Goal: Task Accomplishment & Management: Manage account settings

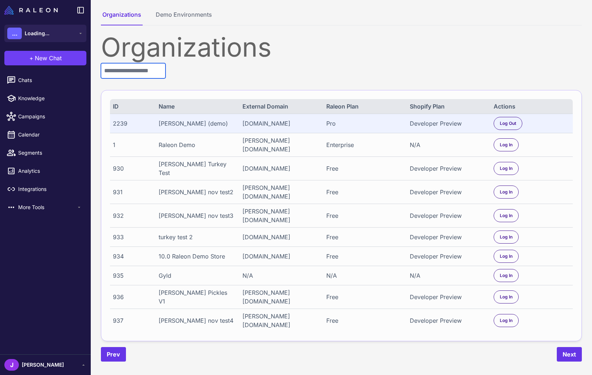
click at [126, 72] on input "text" at bounding box center [133, 70] width 65 height 15
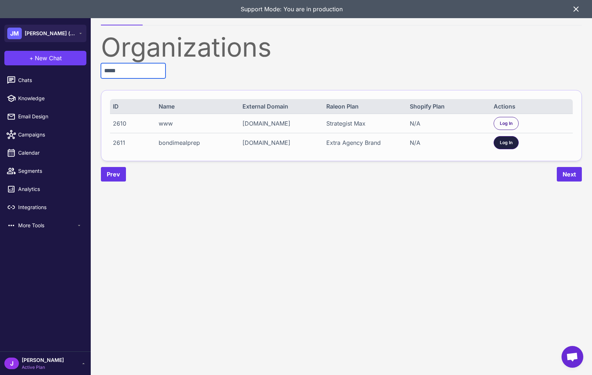
type input "*****"
click at [504, 145] on span "Log In" at bounding box center [506, 142] width 13 height 7
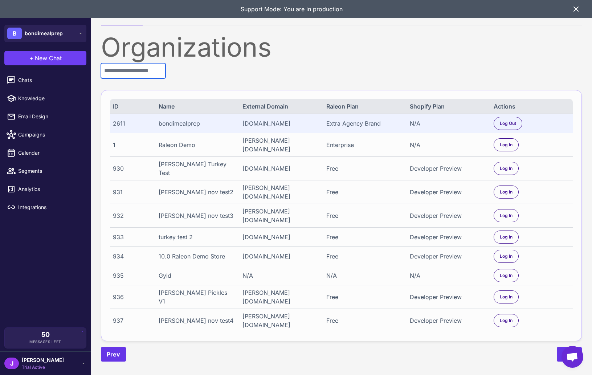
drag, startPoint x: 139, startPoint y: 70, endPoint x: 136, endPoint y: 71, distance: 3.7
click at [139, 70] on input "text" at bounding box center [133, 70] width 65 height 15
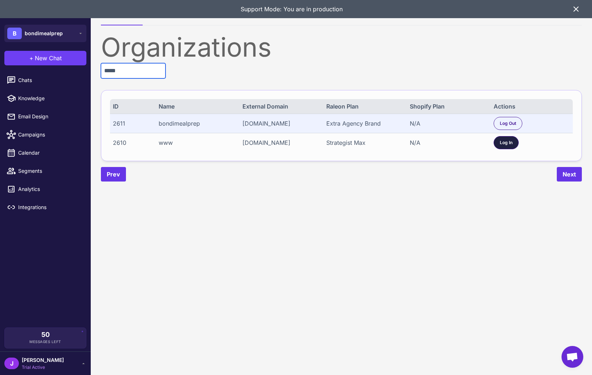
type input "*****"
click at [505, 146] on span "Log In" at bounding box center [506, 142] width 13 height 7
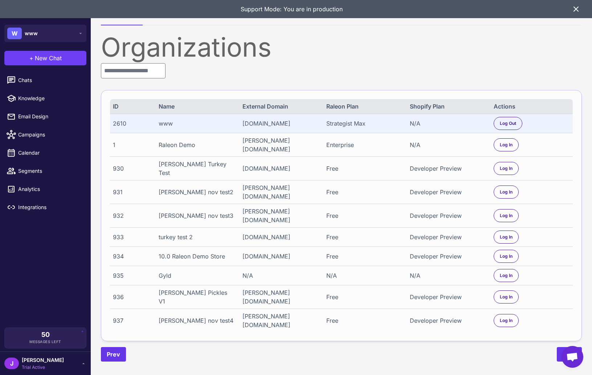
click at [51, 358] on div "J Jay Trial Active" at bounding box center [45, 363] width 82 height 15
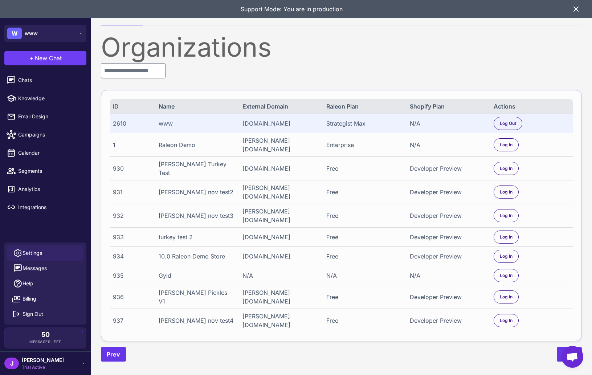
click at [40, 253] on span "Settings" at bounding box center [33, 253] width 20 height 8
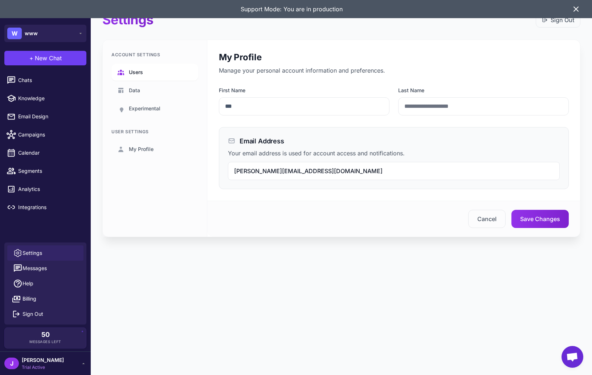
click at [135, 73] on span "Users" at bounding box center [136, 72] width 14 height 8
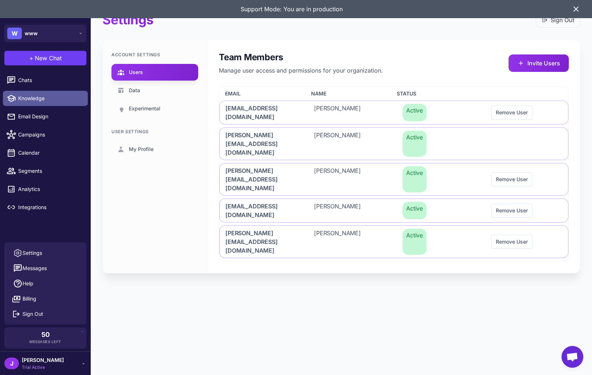
click at [20, 96] on span "Knowledge" at bounding box center [50, 98] width 64 height 8
select select
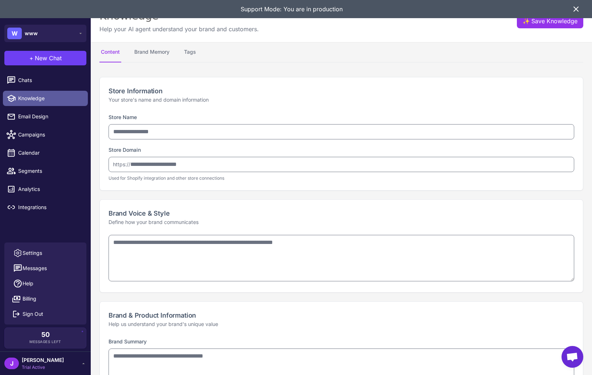
type input "***"
type input "**********"
type textarea "**********"
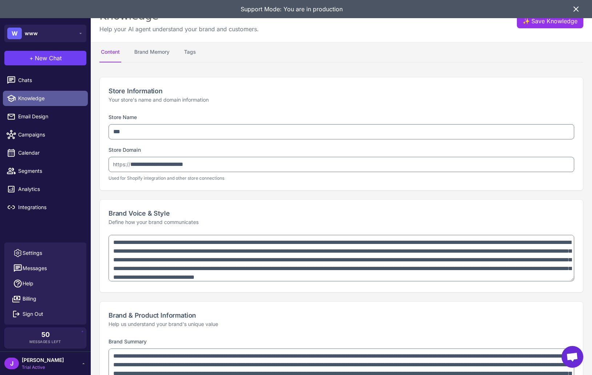
type textarea "**********"
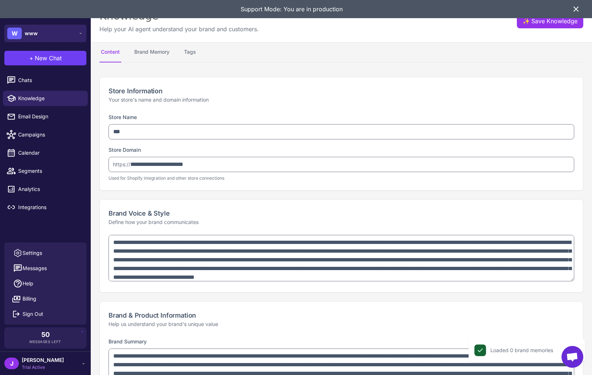
click at [33, 30] on span "www" at bounding box center [31, 33] width 13 height 8
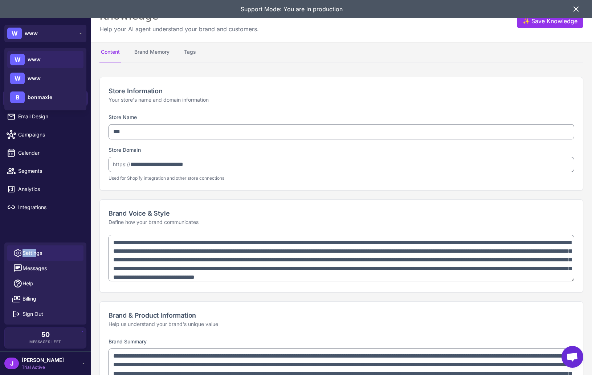
click at [37, 249] on span "Settings" at bounding box center [33, 253] width 20 height 8
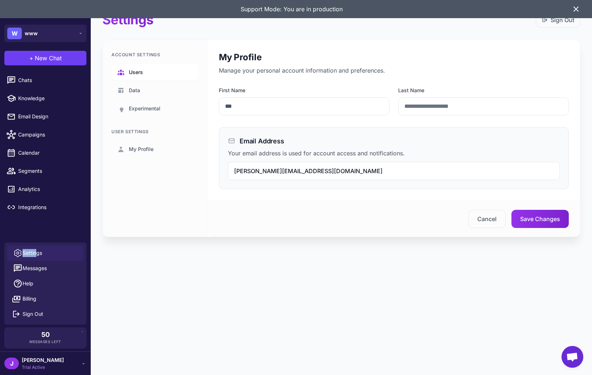
click at [138, 71] on span "Users" at bounding box center [136, 72] width 14 height 8
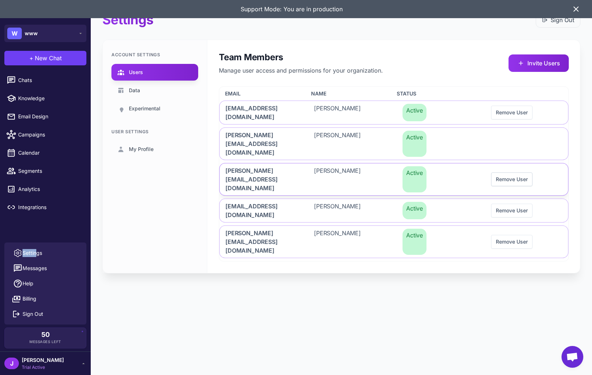
click at [512, 172] on button "Remove User" at bounding box center [511, 179] width 41 height 14
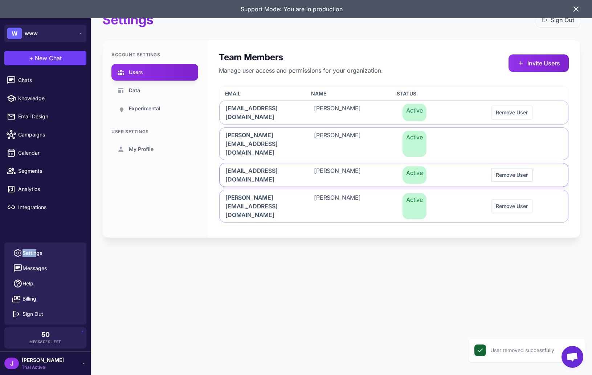
click at [508, 168] on button "Remove User" at bounding box center [511, 175] width 41 height 14
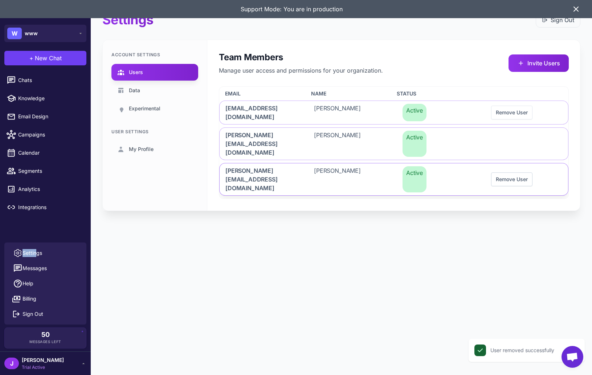
click at [518, 172] on button "Remove User" at bounding box center [511, 179] width 41 height 14
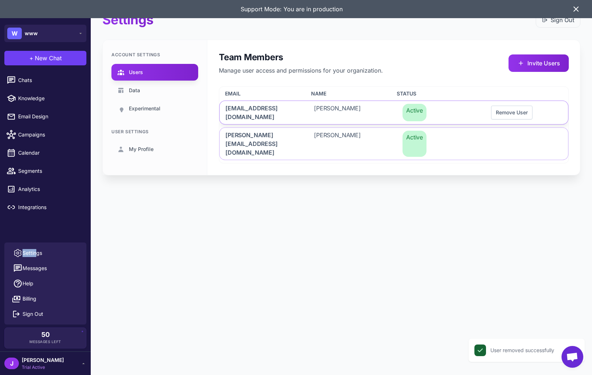
click at [519, 113] on button "Remove User" at bounding box center [511, 113] width 41 height 14
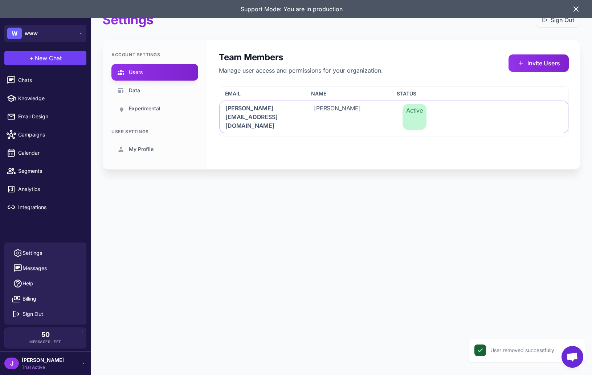
click at [348, 35] on div "Settings Sign Out Account Settings Users Data Experimental User Settings My Pro…" at bounding box center [341, 96] width 501 height 193
click at [54, 204] on span "Integrations" at bounding box center [50, 207] width 64 height 8
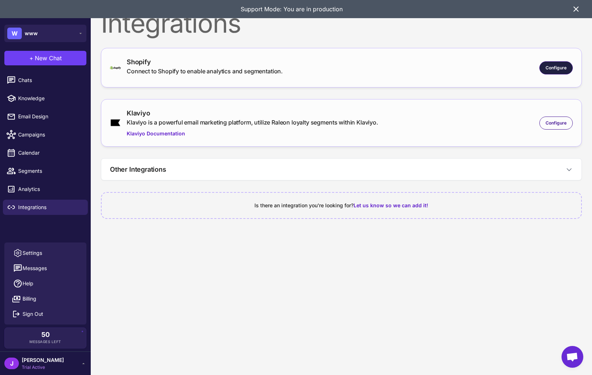
click at [561, 67] on span "Configure" at bounding box center [556, 68] width 21 height 7
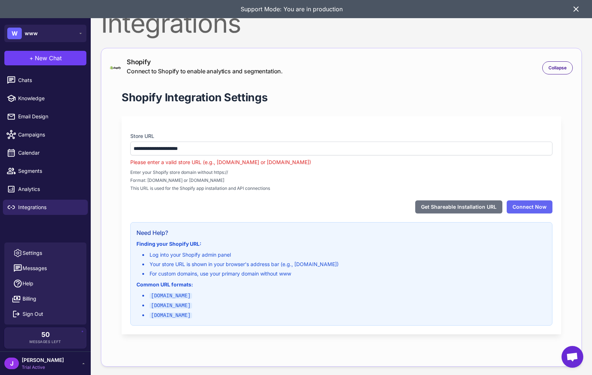
click at [310, 195] on div "**********" at bounding box center [342, 225] width 440 height 218
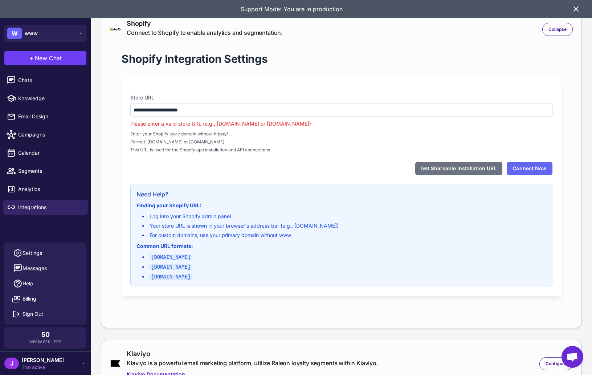
scroll to position [39, 0]
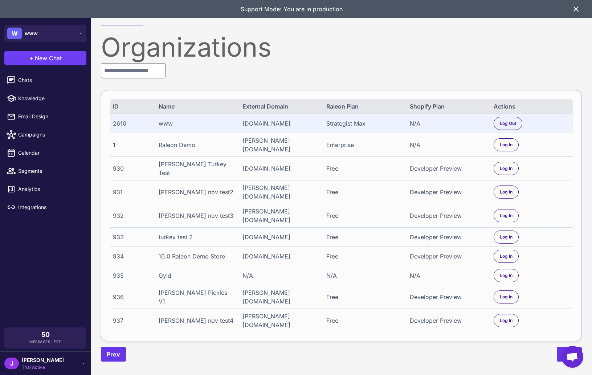
click at [577, 12] on icon at bounding box center [576, 9] width 9 height 9
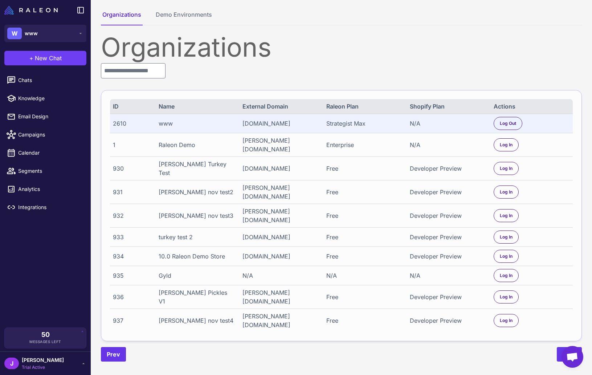
click at [189, 49] on div "Organizations" at bounding box center [341, 47] width 481 height 26
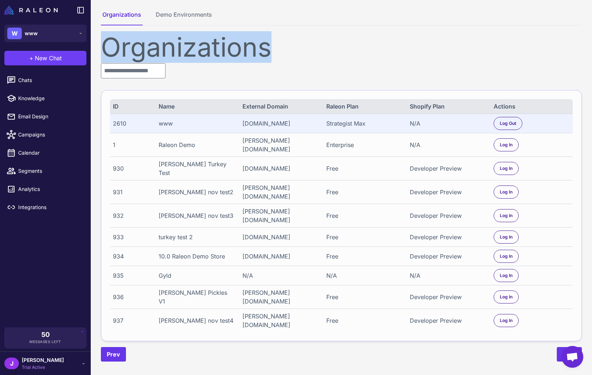
click at [189, 49] on div "Organizations" at bounding box center [341, 47] width 481 height 26
click at [281, 56] on div "Organizations" at bounding box center [341, 47] width 481 height 26
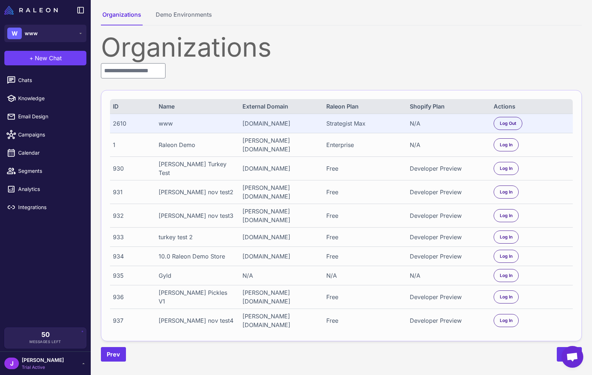
click at [331, 99] on div "ID Name External Domain Raleon Plan Shopify Plan Actions" at bounding box center [341, 106] width 463 height 15
click at [354, 108] on div "Raleon Plan" at bounding box center [364, 106] width 76 height 9
click at [357, 107] on div "Raleon Plan" at bounding box center [364, 106] width 76 height 9
click at [373, 107] on div "Raleon Plan" at bounding box center [364, 106] width 76 height 9
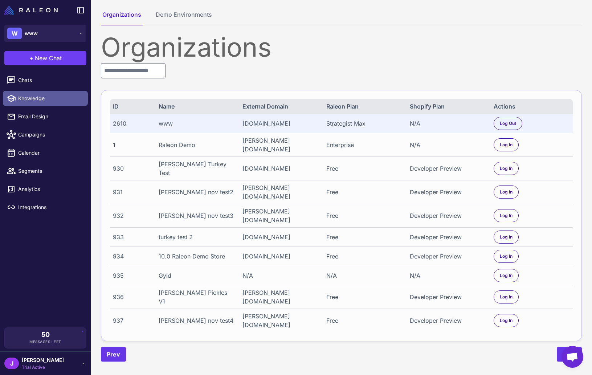
click at [34, 104] on link "Knowledge" at bounding box center [45, 98] width 85 height 15
select select
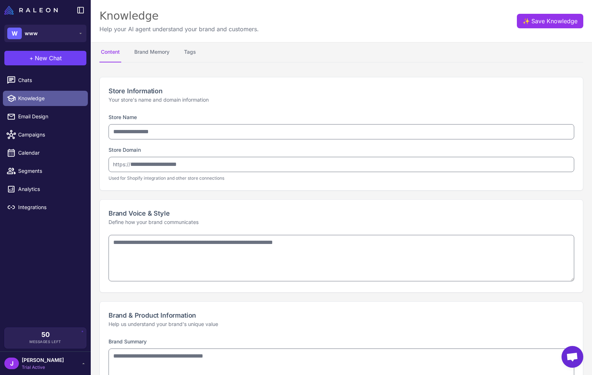
type input "***"
type input "**********"
type textarea "**********"
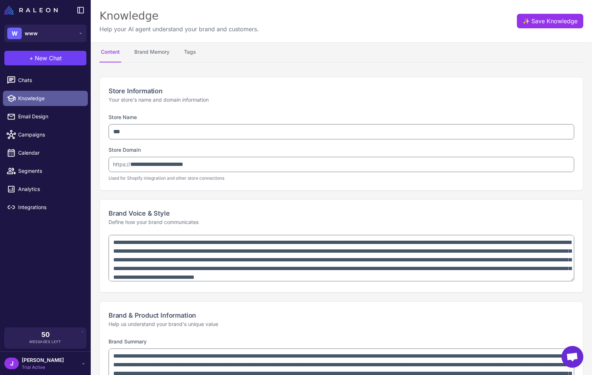
type textarea "**********"
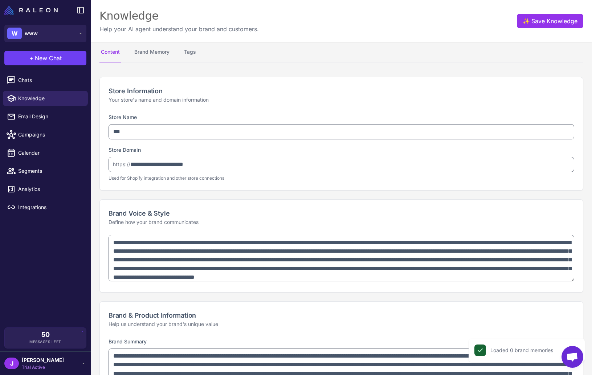
click at [113, 52] on button "Content" at bounding box center [110, 52] width 22 height 20
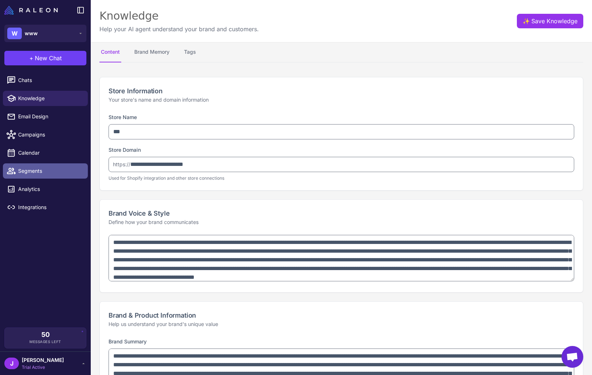
click at [21, 174] on span "Segments" at bounding box center [50, 171] width 64 height 8
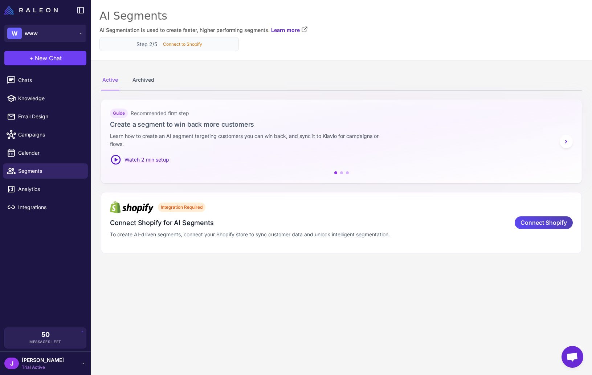
click at [154, 48] on div "Step 2/5 Connect to Shopify" at bounding box center [168, 44] width 139 height 14
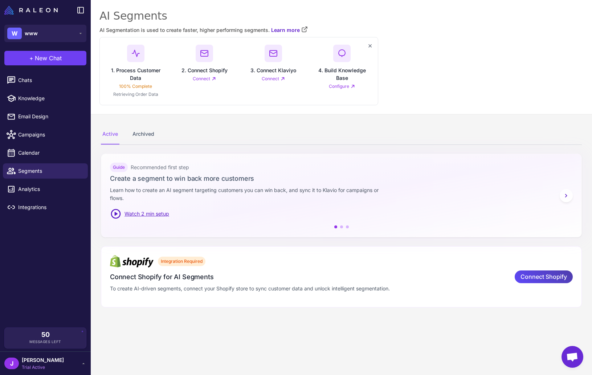
click at [135, 88] on p "100% Complete" at bounding box center [135, 86] width 33 height 7
click at [141, 97] on p "Retrieving Order Data" at bounding box center [135, 94] width 45 height 7
drag, startPoint x: 125, startPoint y: 100, endPoint x: 162, endPoint y: 102, distance: 36.4
click at [162, 102] on div "× 1. Process Customer Data 100% Complete Retrieving Order Data 2. Connect Shopi…" at bounding box center [238, 71] width 279 height 68
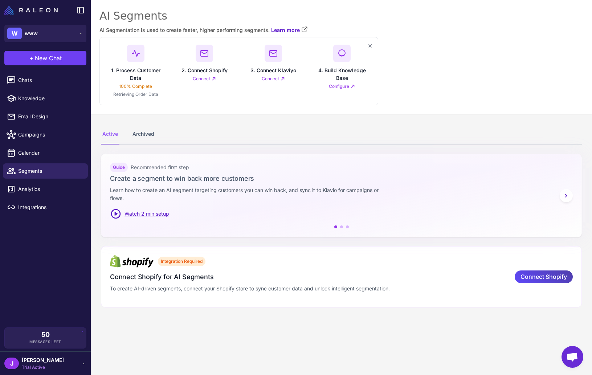
click at [135, 93] on p "Retrieving Order Data" at bounding box center [135, 94] width 45 height 7
click at [152, 93] on p "Retrieving Order Data" at bounding box center [135, 94] width 45 height 7
click at [144, 86] on p "100% Complete" at bounding box center [135, 86] width 33 height 7
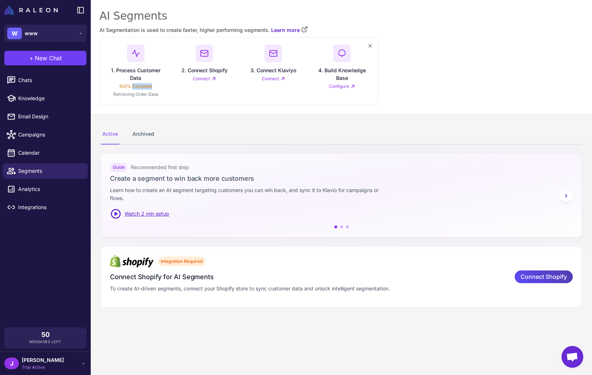
click at [144, 86] on p "100% Complete" at bounding box center [135, 86] width 33 height 7
click at [140, 72] on h3 "1. Process Customer Data" at bounding box center [135, 73] width 57 height 15
click at [60, 38] on button "W www" at bounding box center [45, 33] width 82 height 17
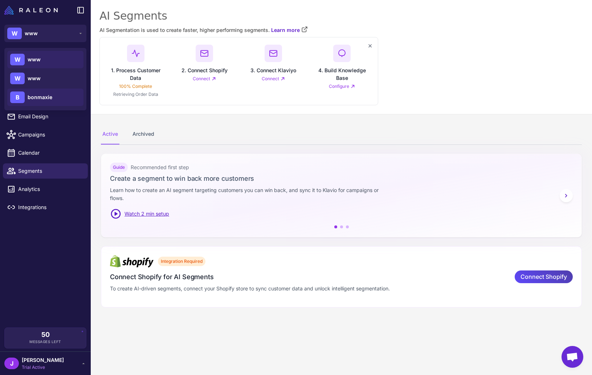
click at [49, 101] on span "bonmaxie" at bounding box center [40, 97] width 25 height 8
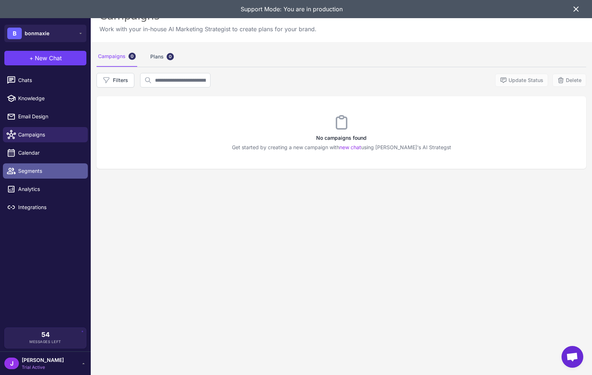
click at [32, 168] on span "Segments" at bounding box center [50, 171] width 64 height 8
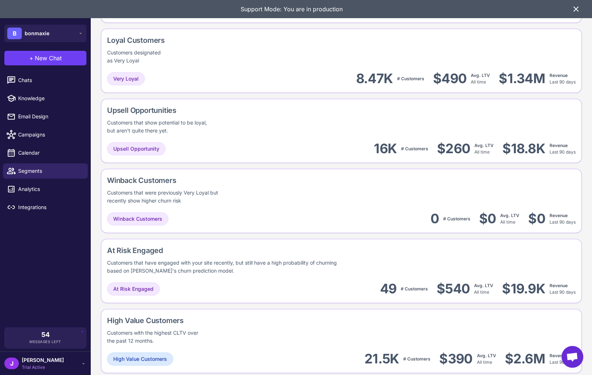
scroll to position [322, 0]
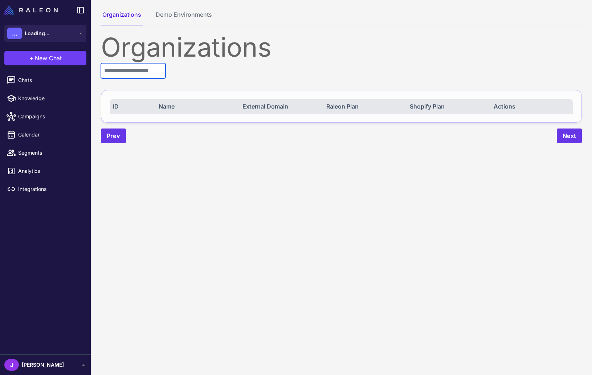
click at [129, 77] on input "text" at bounding box center [133, 70] width 65 height 15
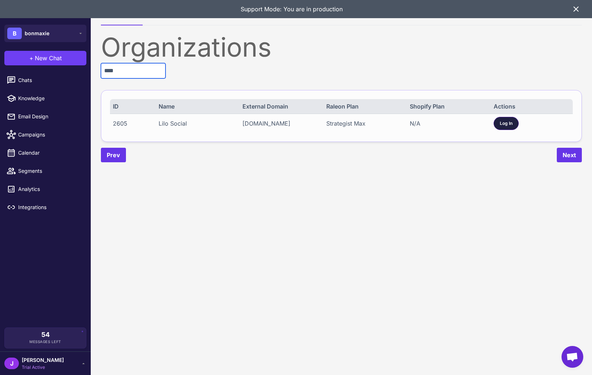
type input "****"
click at [510, 127] on div "Log In" at bounding box center [506, 123] width 25 height 13
